Goal: Transaction & Acquisition: Purchase product/service

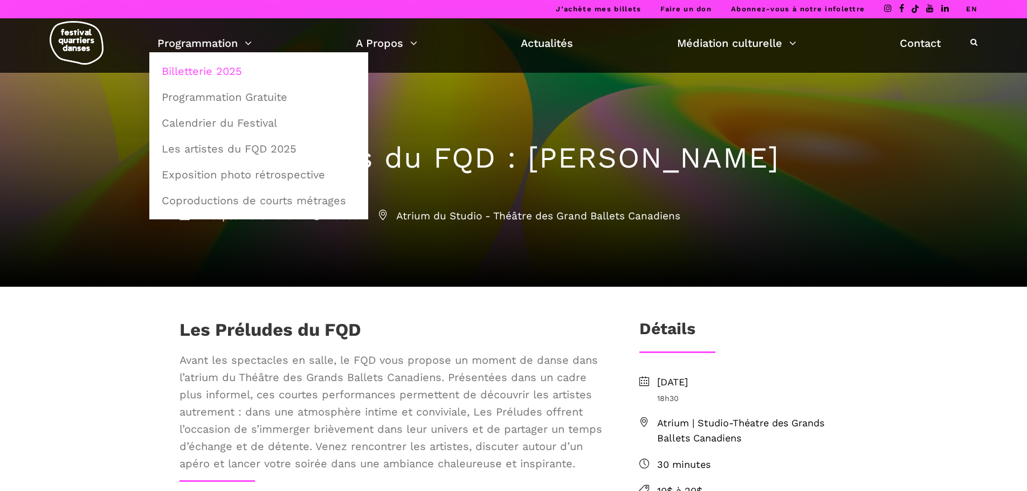
click at [235, 74] on link "Billetterie 2025" at bounding box center [258, 71] width 207 height 25
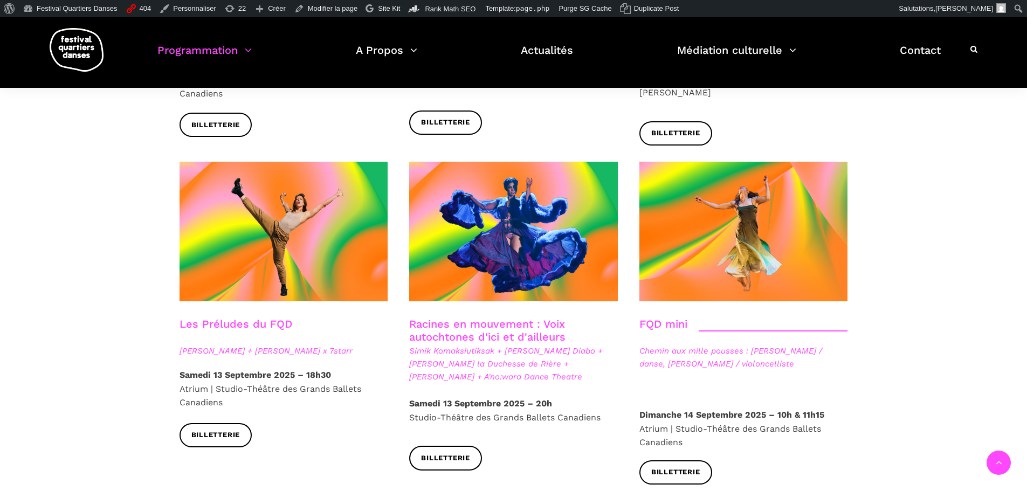
scroll to position [1456, 0]
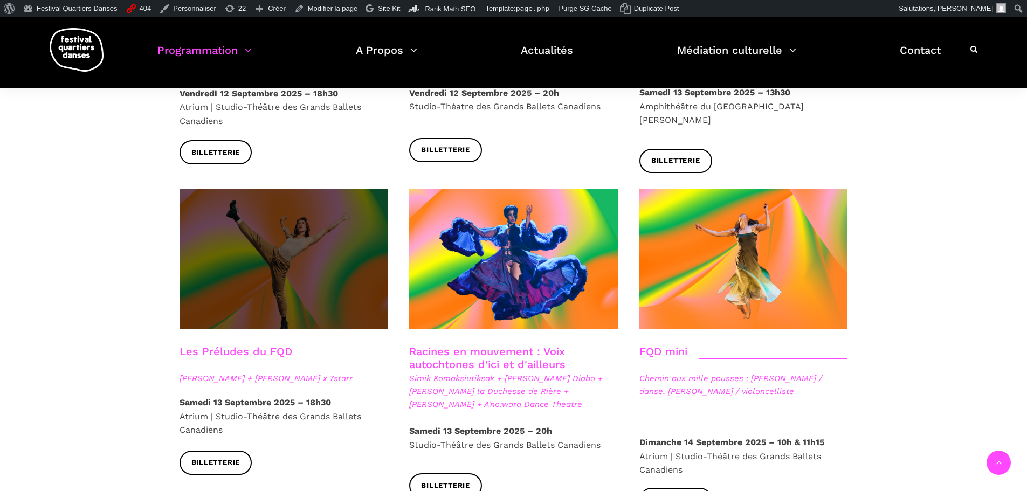
click at [314, 234] on span at bounding box center [284, 259] width 209 height 140
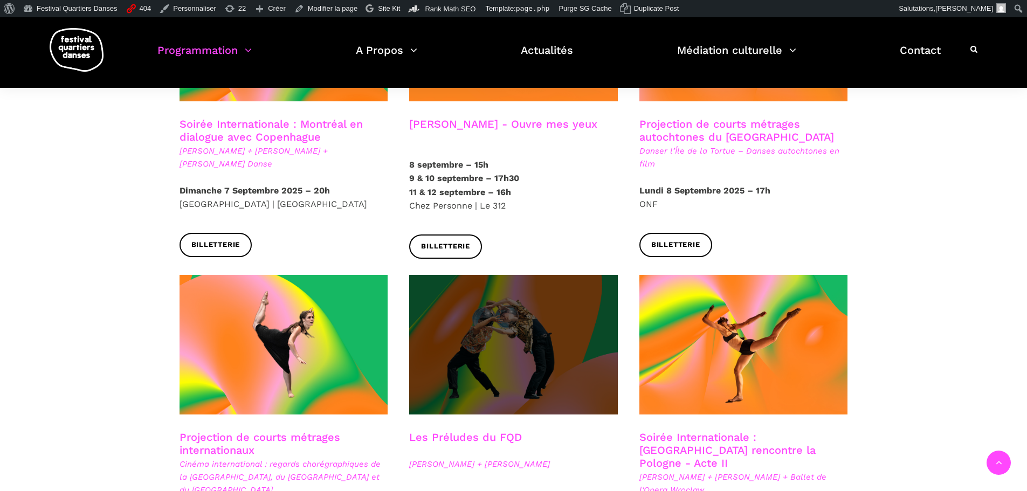
scroll to position [701, 0]
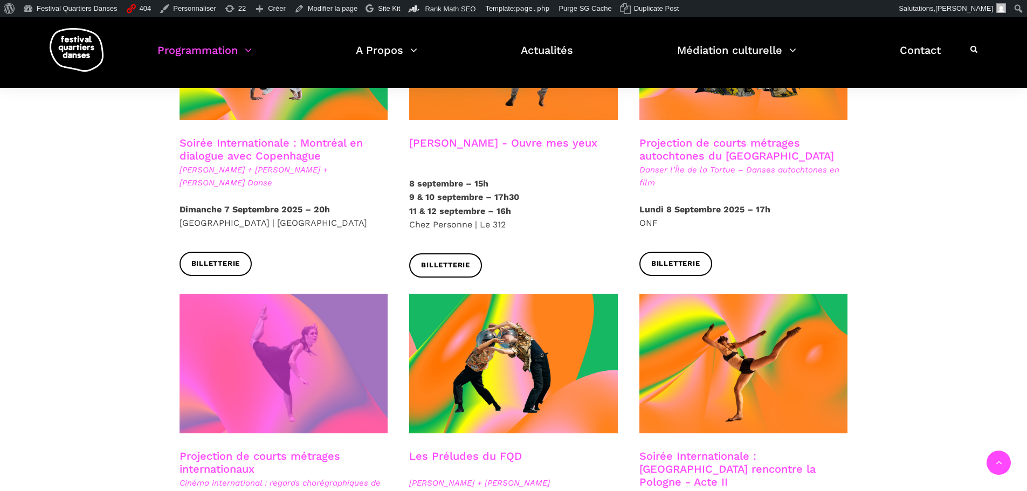
click at [318, 319] on span at bounding box center [284, 364] width 209 height 140
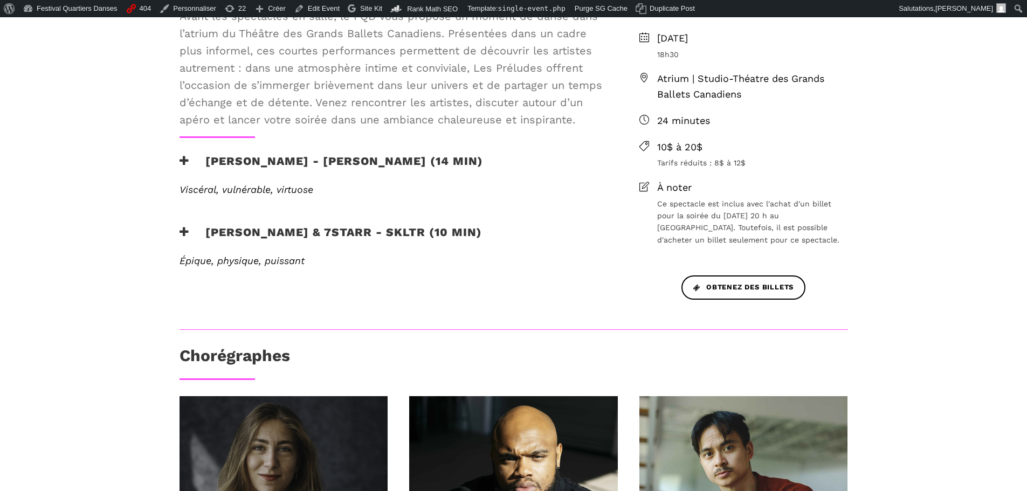
scroll to position [396, 0]
click at [376, 160] on h3 "[PERSON_NAME] - [PERSON_NAME] (14 min)" at bounding box center [332, 167] width 304 height 27
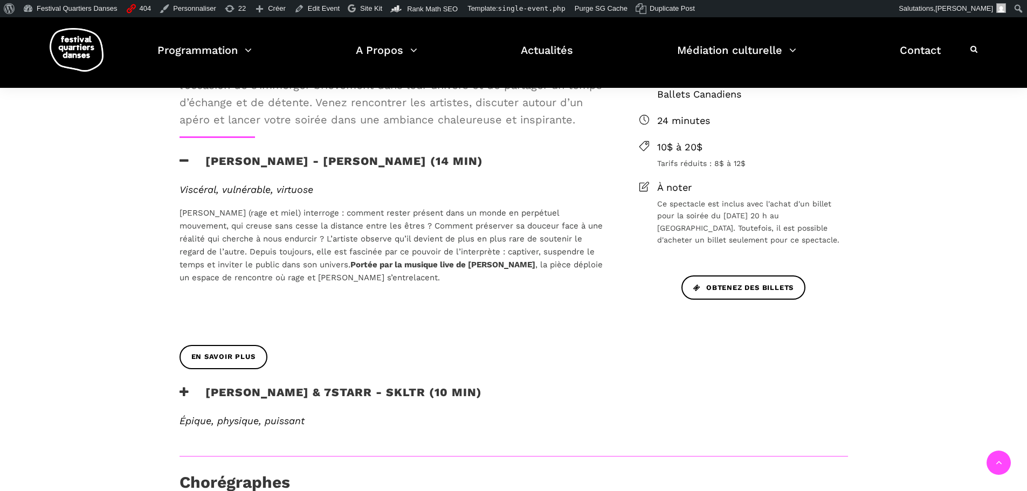
click at [376, 160] on h3 "[PERSON_NAME] - [PERSON_NAME] (14 min)" at bounding box center [332, 167] width 304 height 27
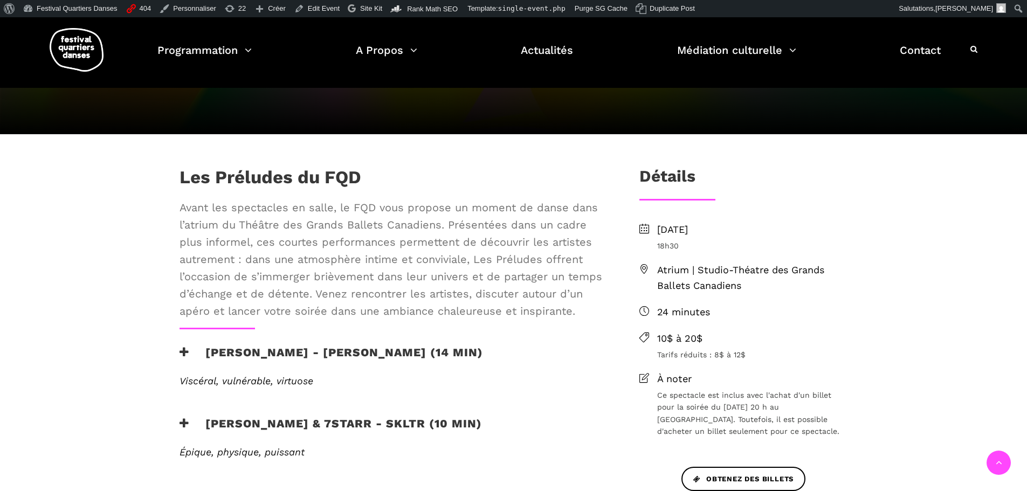
scroll to position [216, 0]
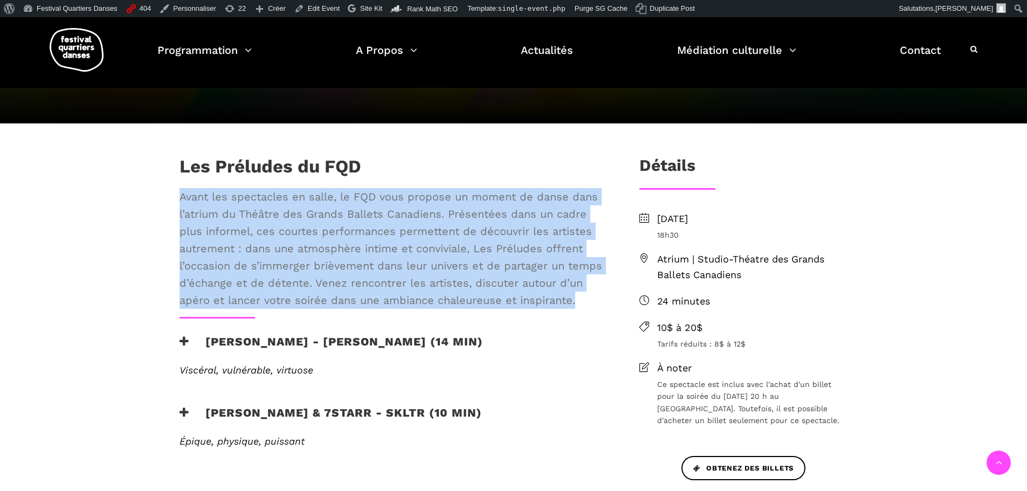
drag, startPoint x: 179, startPoint y: 195, endPoint x: 574, endPoint y: 306, distance: 410.4
click at [574, 306] on span "Avant les spectacles en salle, le FQD vous propose un moment de danse dans l’at…" at bounding box center [392, 248] width 425 height 121
copy span "Avant les spectacles en salle, le FQD vous propose un moment de danse dans l’at…"
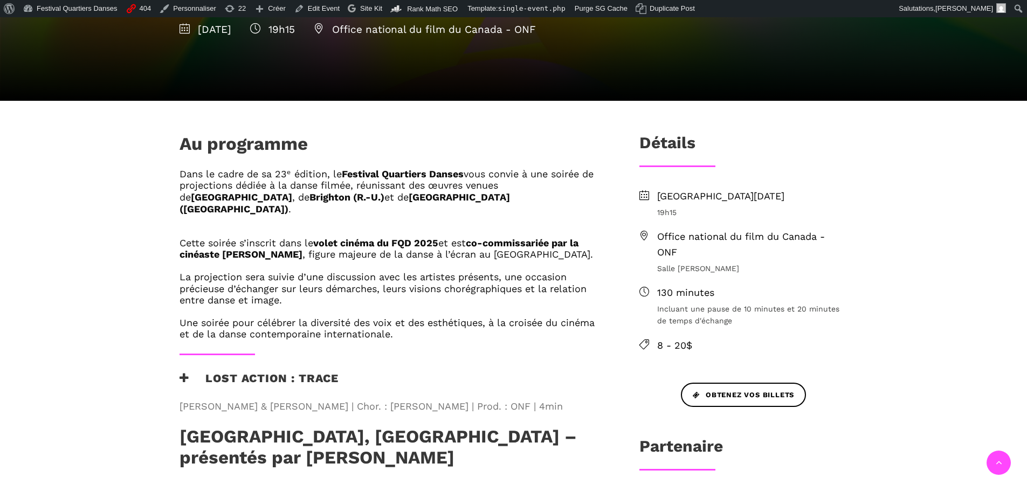
scroll to position [323, 0]
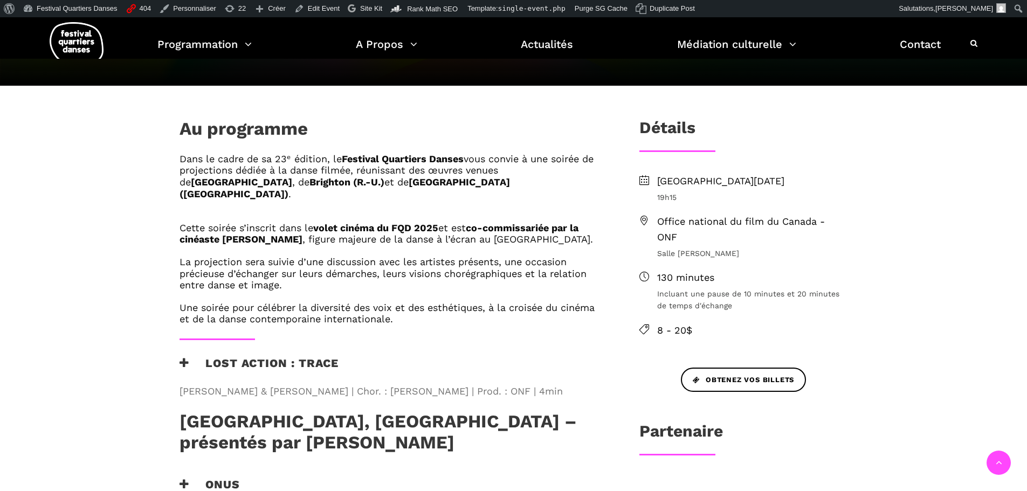
click at [306, 356] on h3 "Lost Action : Trace" at bounding box center [259, 369] width 159 height 27
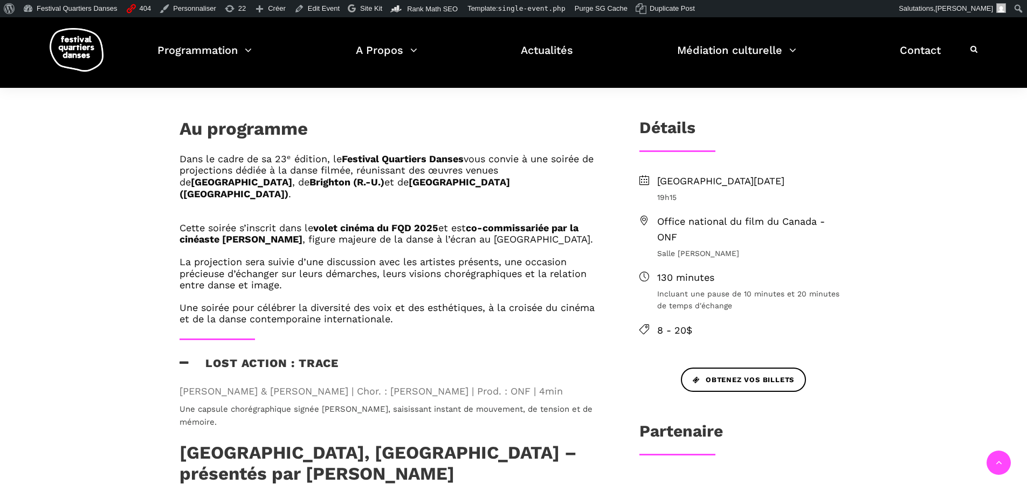
click at [308, 356] on h3 "Lost Action : Trace" at bounding box center [259, 369] width 159 height 27
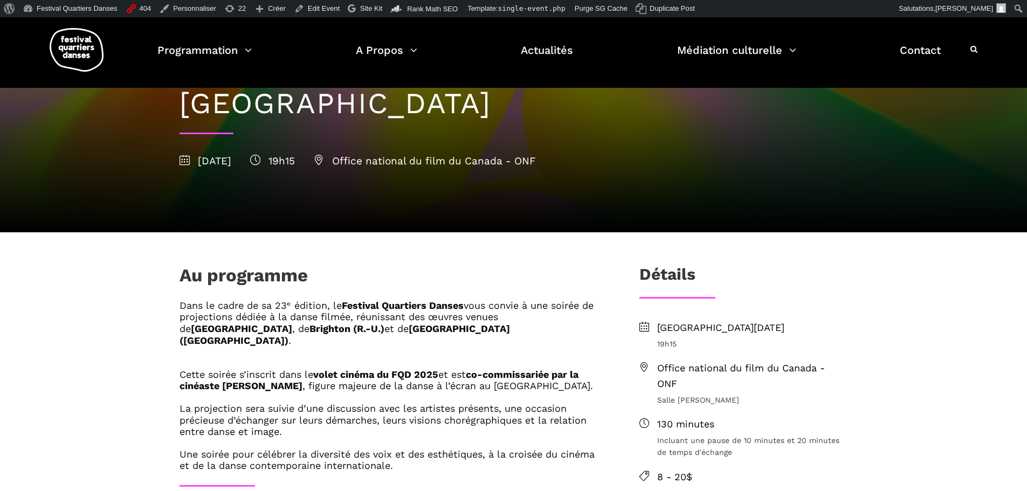
scroll to position [162, 0]
